Goal: Transaction & Acquisition: Book appointment/travel/reservation

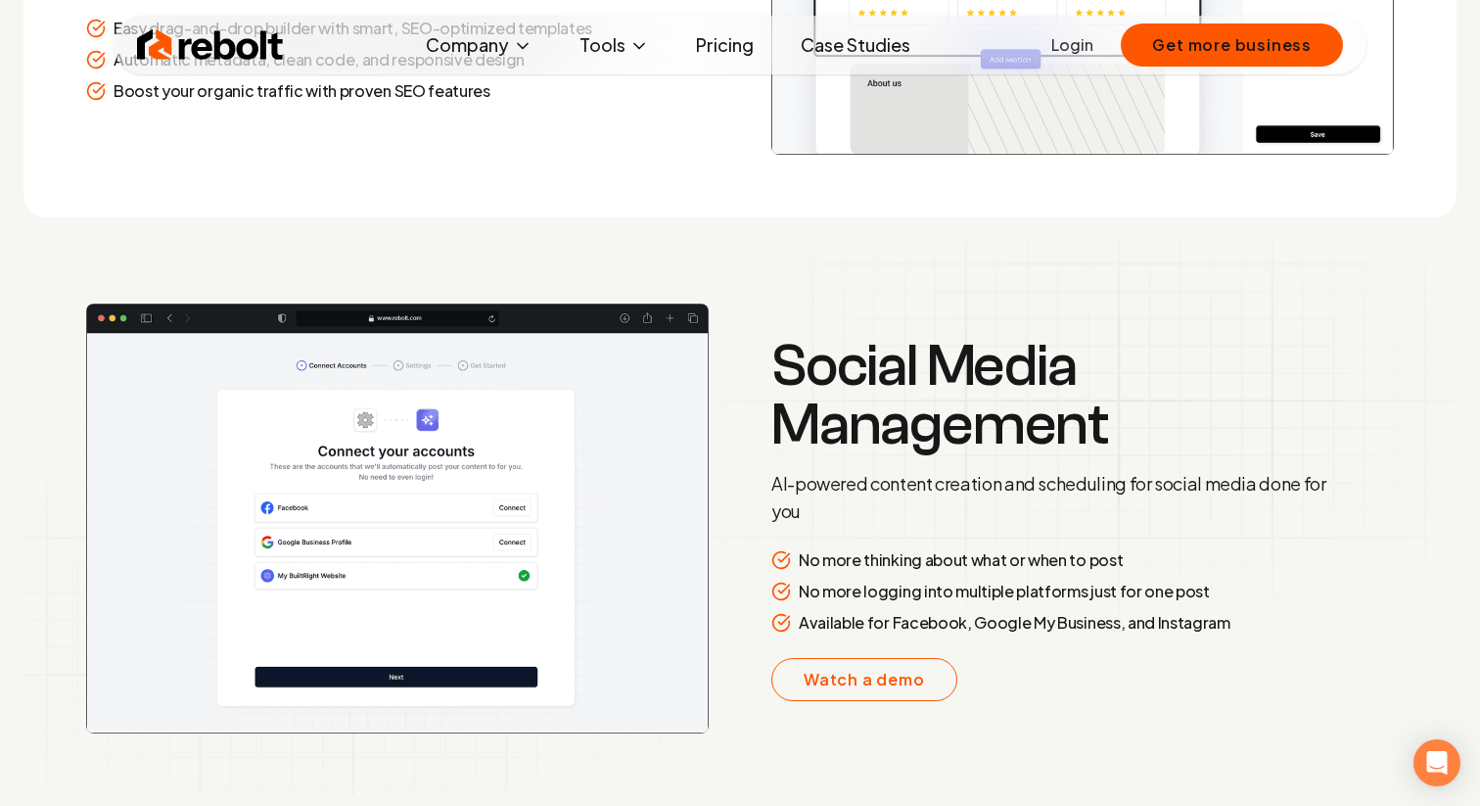
scroll to position [3036, 0]
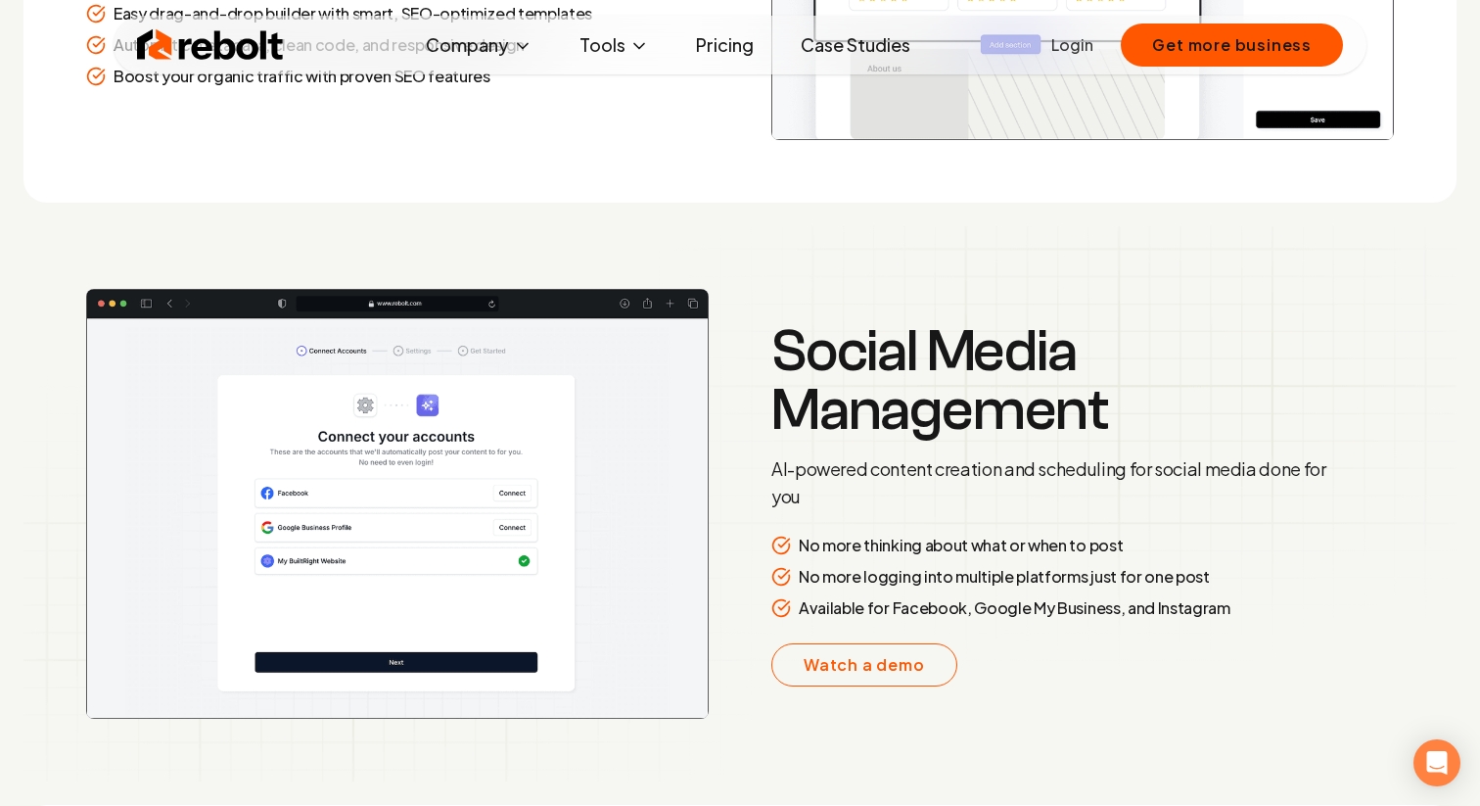
click at [728, 56] on link "Pricing" at bounding box center [724, 44] width 89 height 39
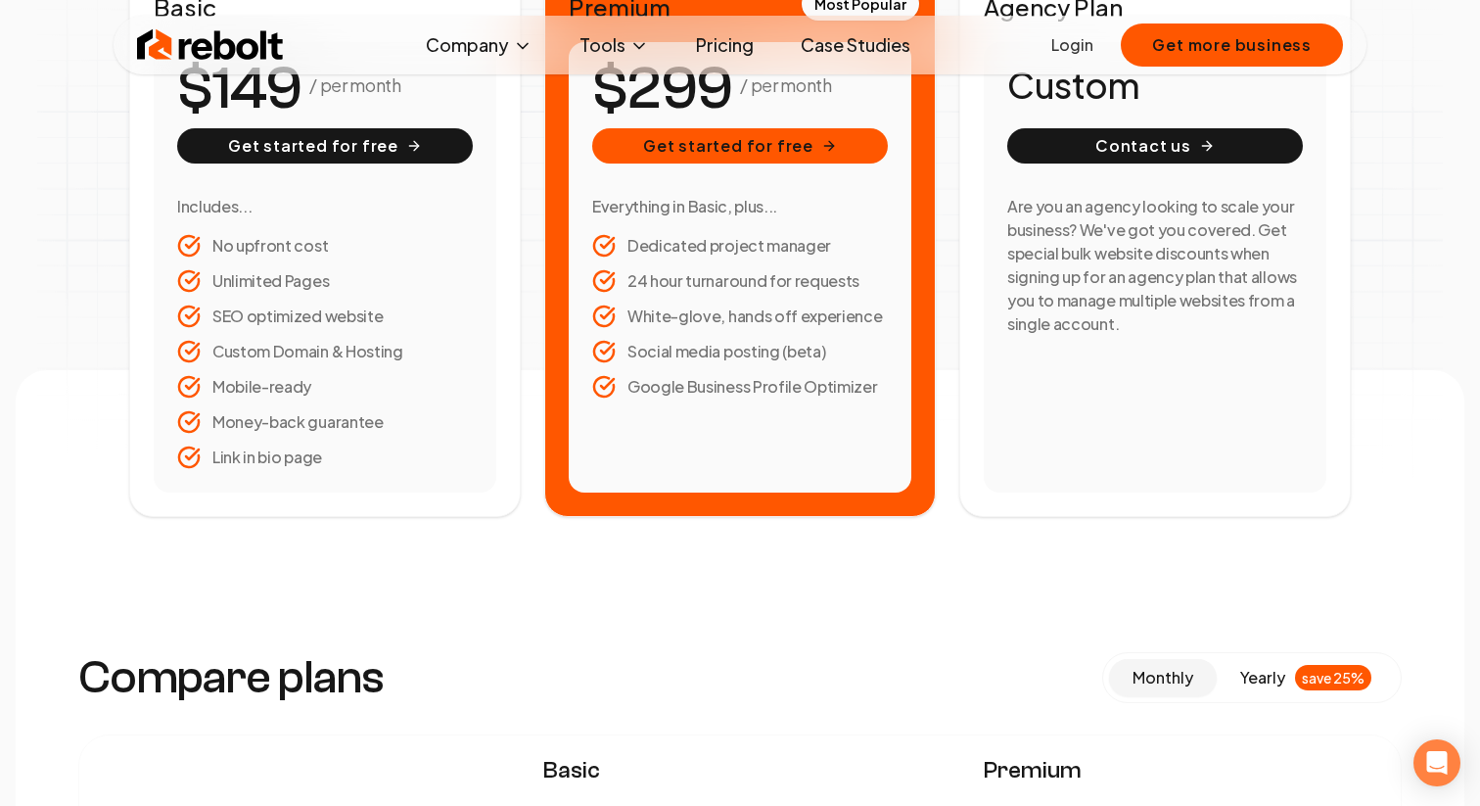
scroll to position [475, 0]
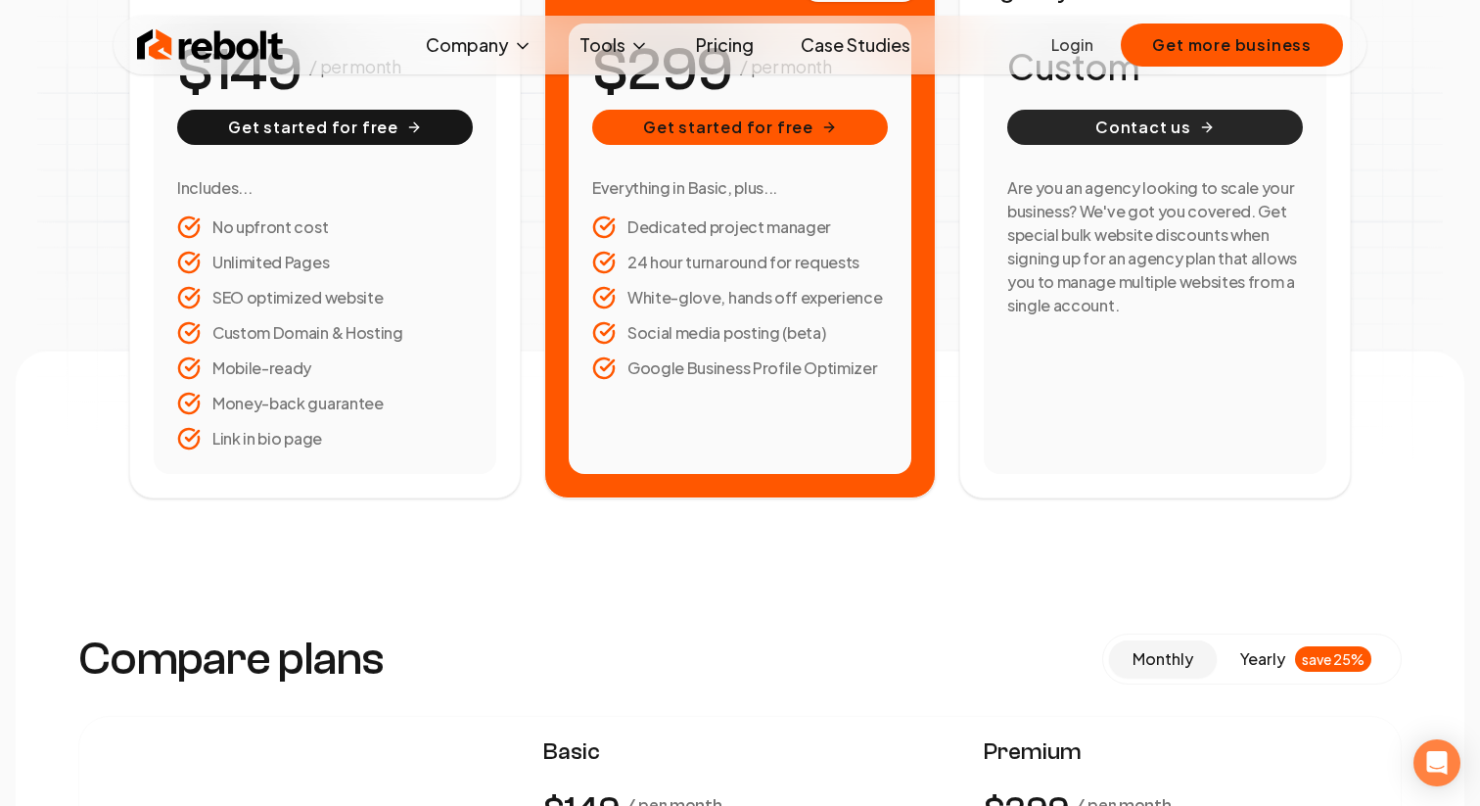
click at [1132, 135] on button "Contact us" at bounding box center [1155, 127] width 296 height 35
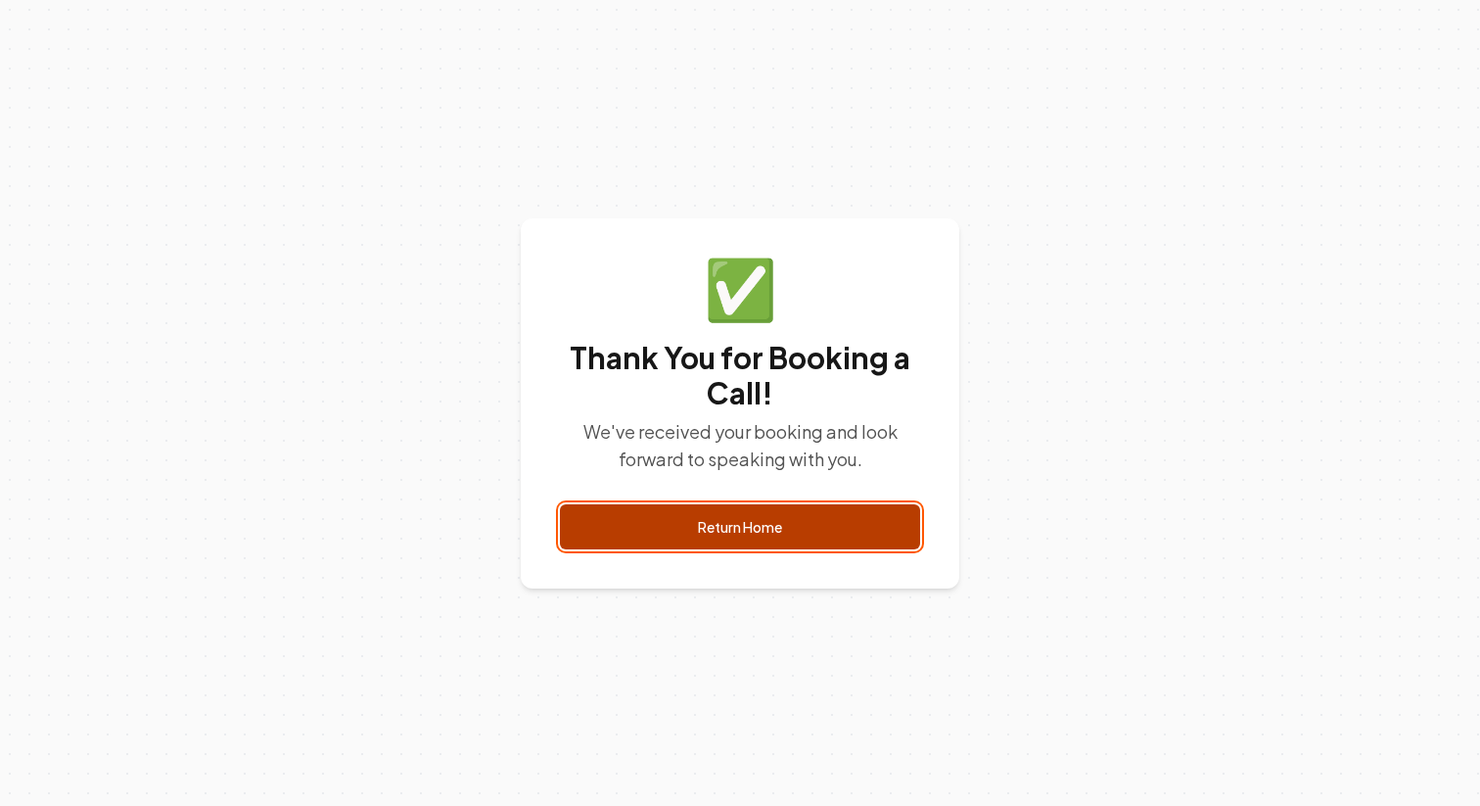
click at [787, 521] on link "Return Home" at bounding box center [740, 526] width 360 height 45
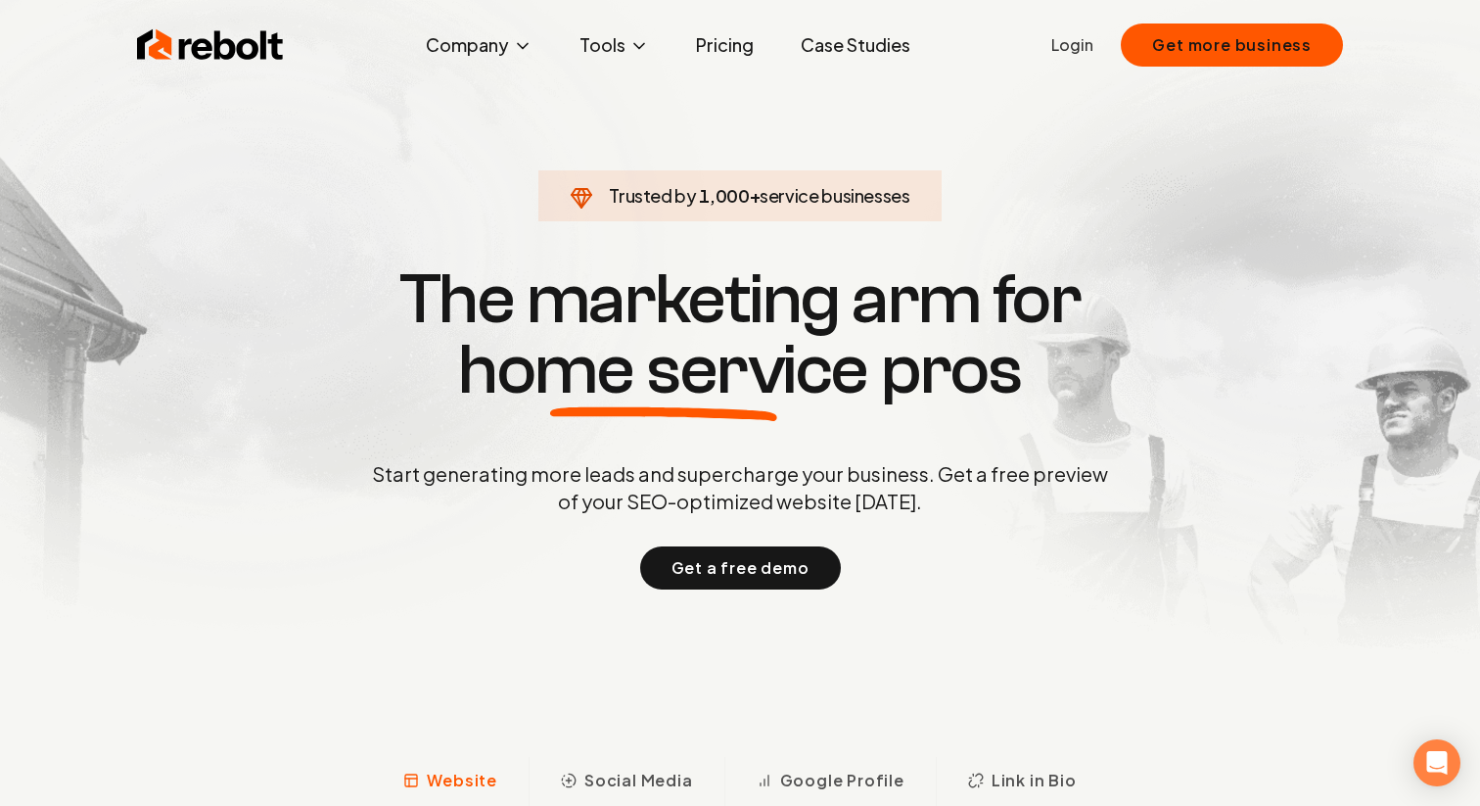
click at [882, 32] on link "Case Studies" at bounding box center [855, 44] width 141 height 39
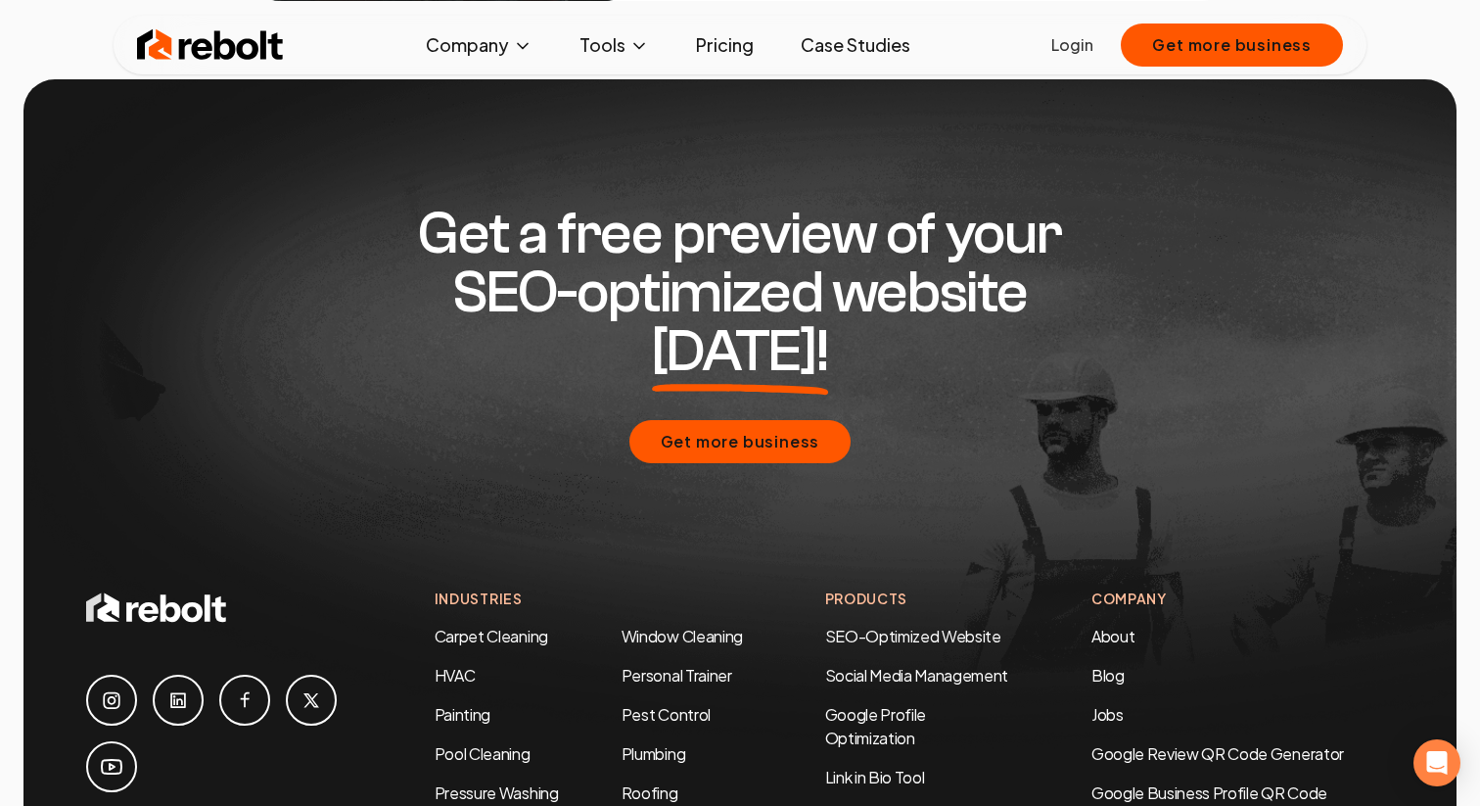
scroll to position [3878, 0]
